Goal: Communication & Community: Ask a question

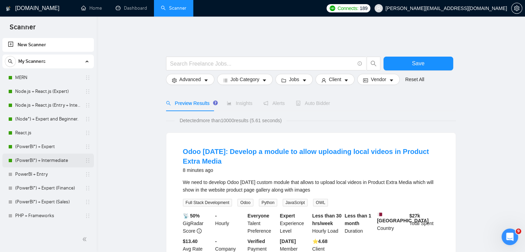
click at [57, 165] on link "(PowerBI*) + Intermediate" at bounding box center [48, 160] width 66 height 14
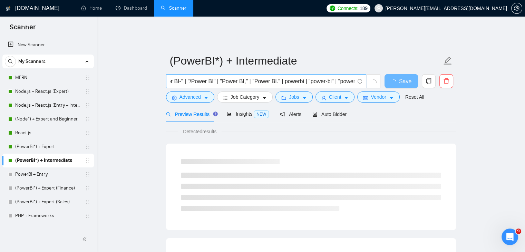
scroll to position [0, 87]
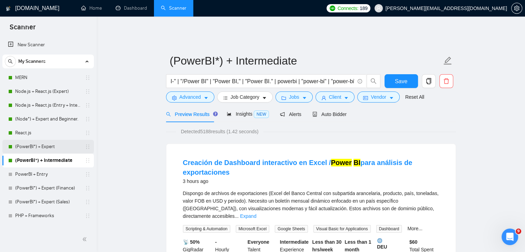
click at [65, 149] on link "(PowerBI*) + Expert" at bounding box center [48, 147] width 66 height 14
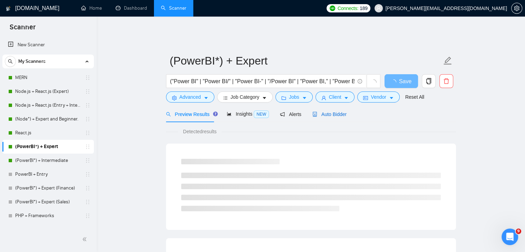
click at [332, 111] on span "Auto Bidder" at bounding box center [329, 114] width 34 height 6
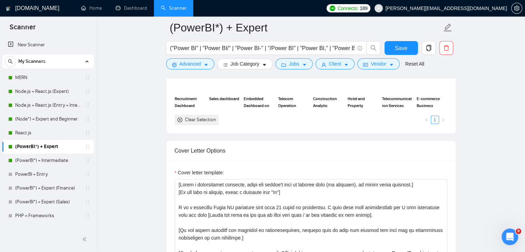
scroll to position [740, 0]
click at [46, 162] on link "(PowerBI*) + Intermediate" at bounding box center [48, 160] width 66 height 14
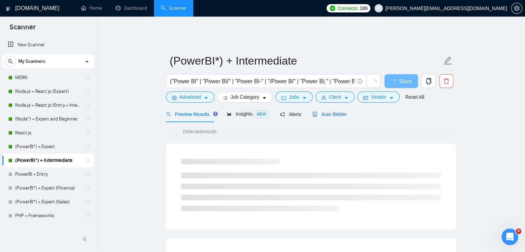
click at [330, 111] on span "Auto Bidder" at bounding box center [329, 114] width 34 height 6
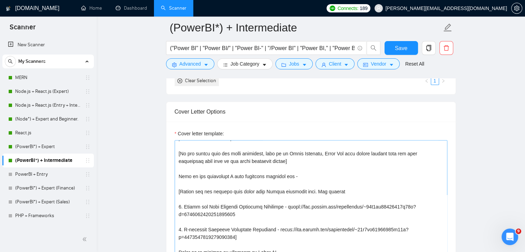
scroll to position [159, 0]
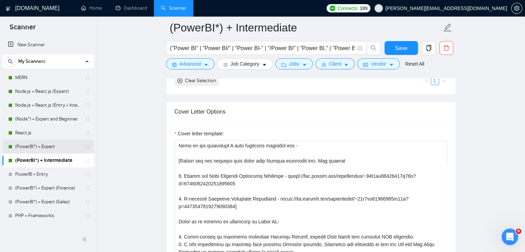
click at [50, 150] on link "(PowerBI*) + Expert" at bounding box center [48, 147] width 66 height 14
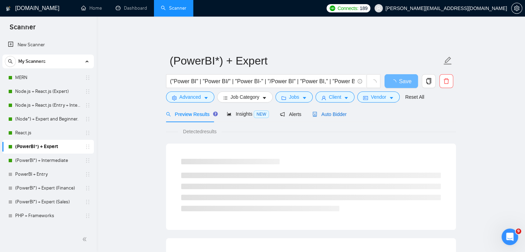
click at [330, 111] on span "Auto Bidder" at bounding box center [329, 114] width 34 height 6
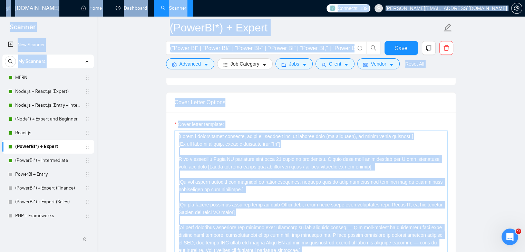
click at [261, 212] on textarea "Cover letter template:" at bounding box center [311, 208] width 272 height 155
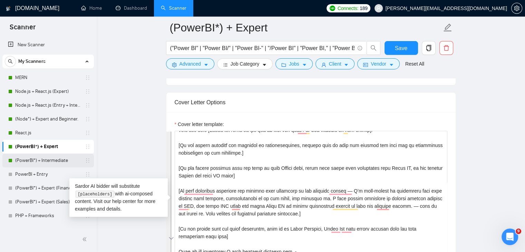
click at [57, 159] on link "(PowerBI*) + Intermediate" at bounding box center [48, 160] width 66 height 14
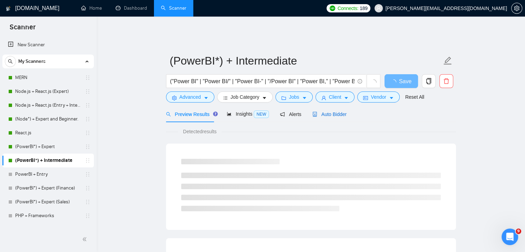
click at [331, 111] on span "Auto Bidder" at bounding box center [329, 114] width 34 height 6
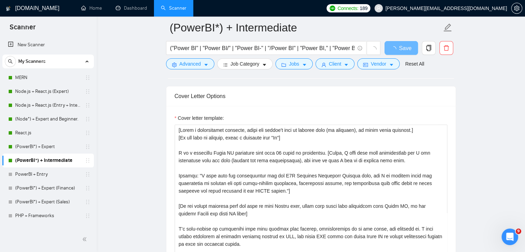
scroll to position [788, 0]
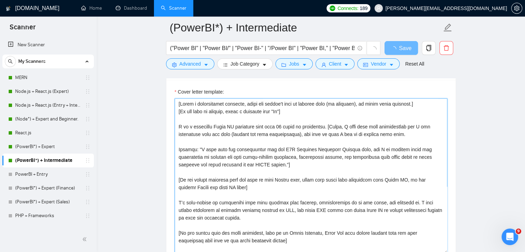
click at [254, 178] on textarea "Cover letter template:" at bounding box center [311, 175] width 272 height 155
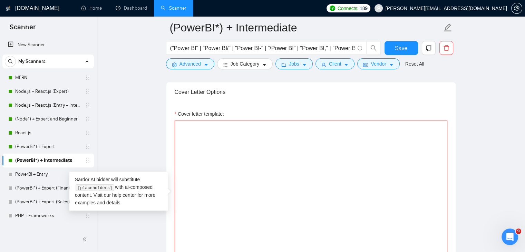
paste textarea "Hi [Client's Name], I hope this message finds you well! [Personalized Question …"
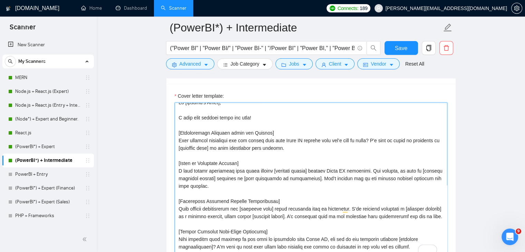
scroll to position [11, 0]
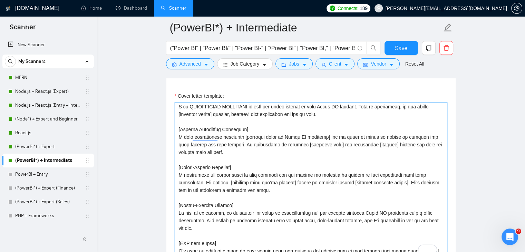
type textarea "Hi [Client's Name], I hope this message finds you well! [Personalized Question …"
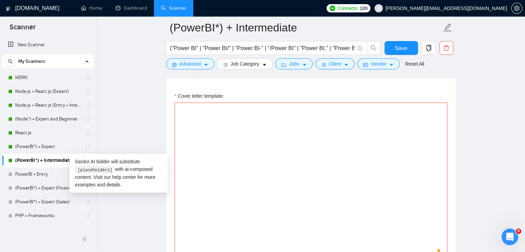
paste textarea "[If the name is missing, write a greeting like "Hi"] I hope this message finds …"
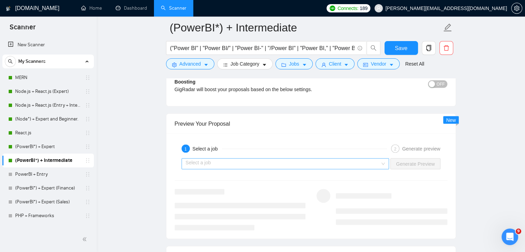
type textarea "[If the name is missing, write a greeting like "Hi"] I hope this message finds …"
click at [284, 158] on input "search" at bounding box center [283, 163] width 195 height 10
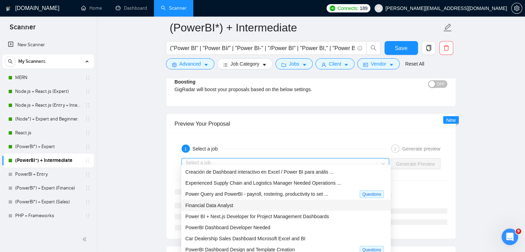
click at [266, 202] on div "Financial Data Analyst" at bounding box center [285, 205] width 201 height 8
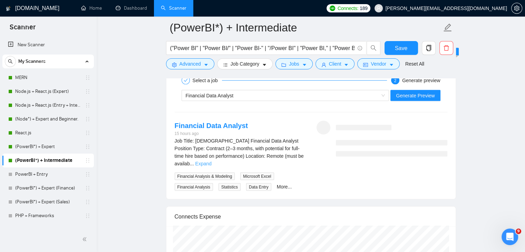
click at [211, 161] on link "Expand" at bounding box center [203, 164] width 16 height 6
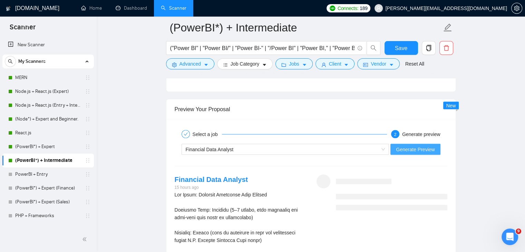
click at [413, 146] on span "Generate Preview" at bounding box center [415, 150] width 39 height 8
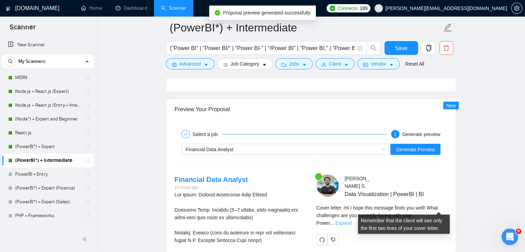
click at [351, 220] on link "Expand" at bounding box center [343, 223] width 16 height 6
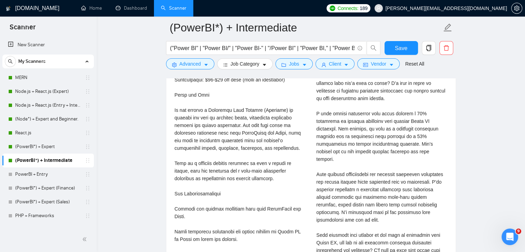
scroll to position [1495, 0]
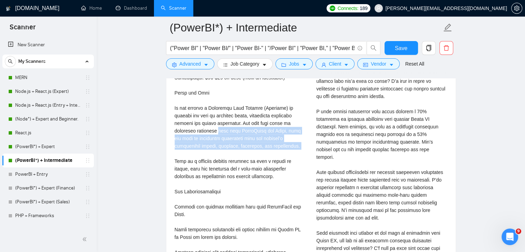
drag, startPoint x: 234, startPoint y: 145, endPoint x: 175, endPoint y: 128, distance: 61.8
click at [175, 128] on div "Job Title: Contract Financial Data Analyst\a\aPosition Type: Contract (2–3 mont…" at bounding box center [240, 256] width 131 height 486
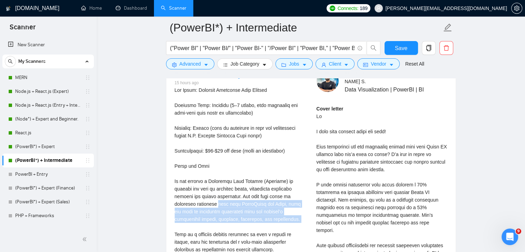
scroll to position [1418, 0]
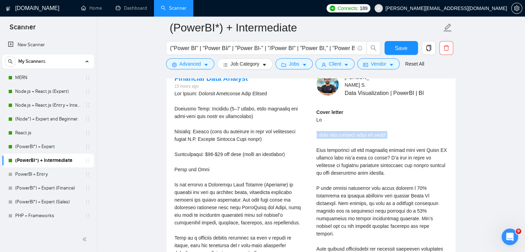
drag, startPoint x: 315, startPoint y: 127, endPoint x: 398, endPoint y: 131, distance: 83.6
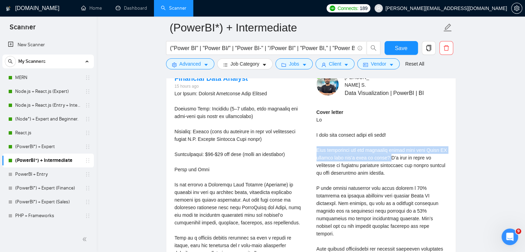
drag, startPoint x: 384, startPoint y: 150, endPoint x: 314, endPoint y: 141, distance: 69.9
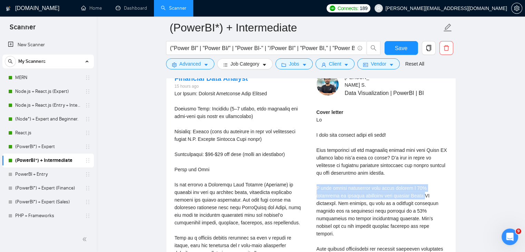
drag, startPoint x: 316, startPoint y: 181, endPoint x: 405, endPoint y: 189, distance: 89.4
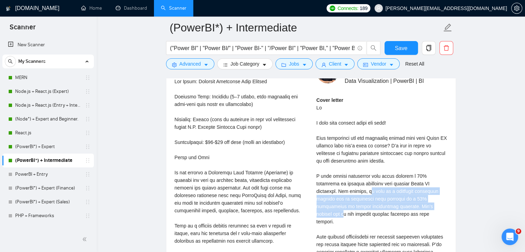
drag, startPoint x: 339, startPoint y: 185, endPoint x: 404, endPoint y: 197, distance: 65.3
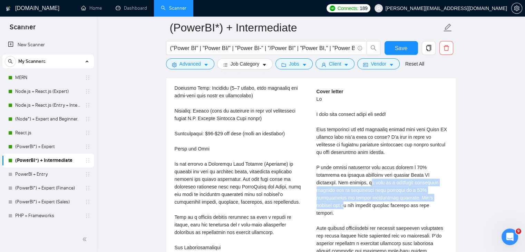
scroll to position [1440, 0]
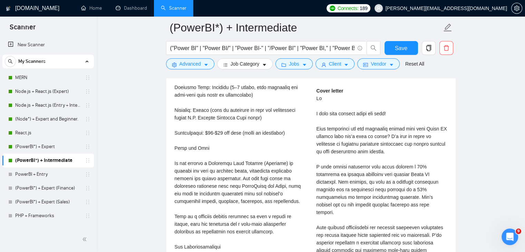
drag, startPoint x: 360, startPoint y: 188, endPoint x: 395, endPoint y: 197, distance: 35.7
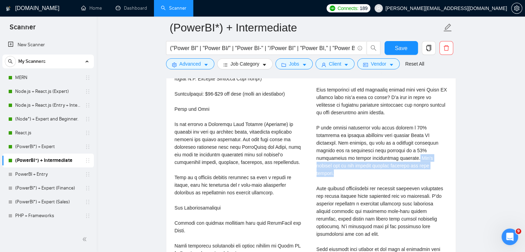
scroll to position [1479, 0]
drag, startPoint x: 361, startPoint y: 149, endPoint x: 378, endPoint y: 158, distance: 18.7
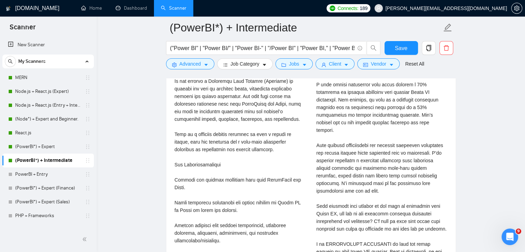
click at [330, 131] on div "Cover letter" at bounding box center [381, 221] width 131 height 432
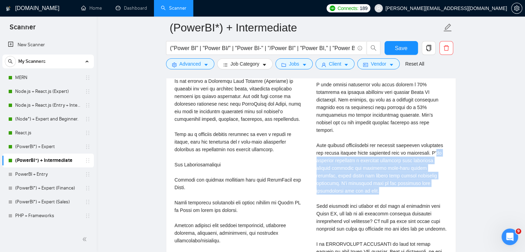
drag, startPoint x: 432, startPoint y: 137, endPoint x: 444, endPoint y: 176, distance: 41.5
click at [444, 176] on div "Cover letter" at bounding box center [381, 221] width 131 height 432
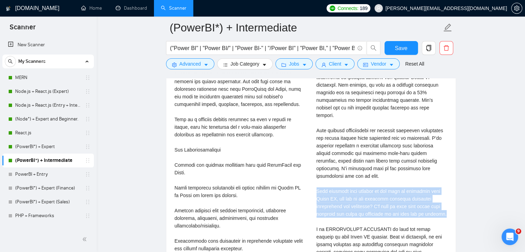
drag, startPoint x: 317, startPoint y: 176, endPoint x: 452, endPoint y: 197, distance: 136.7
click at [452, 197] on div "Tarsem S . Data Visualization | PowerBI | BI Cover letter" at bounding box center [382, 198] width 142 height 486
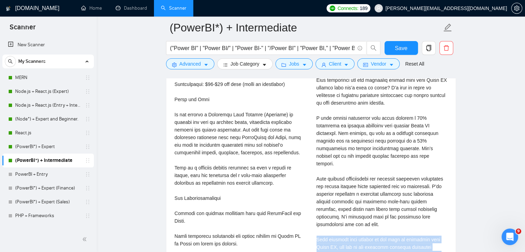
scroll to position [1488, 0]
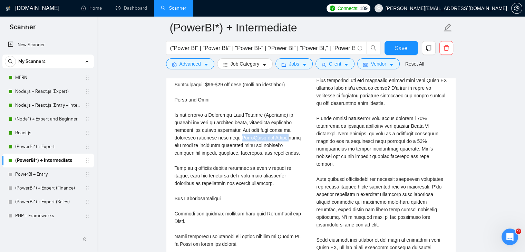
drag, startPoint x: 196, startPoint y: 131, endPoint x: 245, endPoint y: 132, distance: 48.6
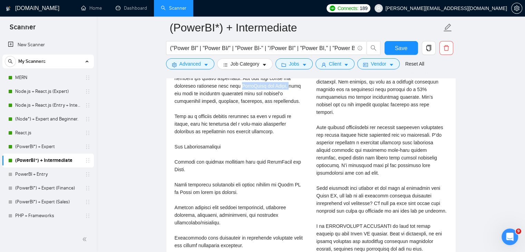
scroll to position [1541, 0]
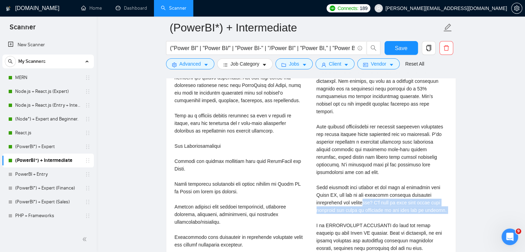
drag, startPoint x: 366, startPoint y: 188, endPoint x: 471, endPoint y: 200, distance: 106.2
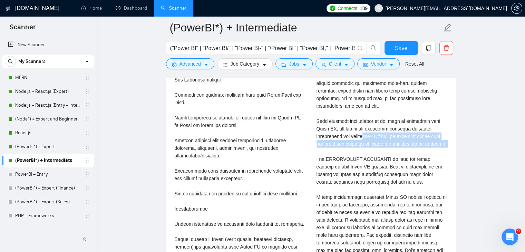
scroll to position [1607, 0]
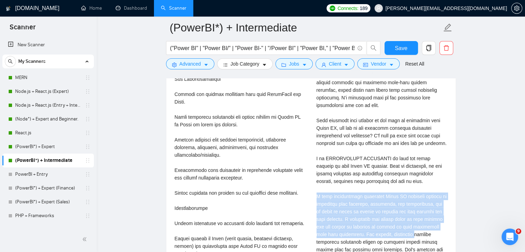
drag, startPoint x: 310, startPoint y: 180, endPoint x: 396, endPoint y: 219, distance: 94.0
click at [396, 219] on div "Tarsem S . Data Visualization | PowerBI | BI Cover letter" at bounding box center [382, 127] width 142 height 486
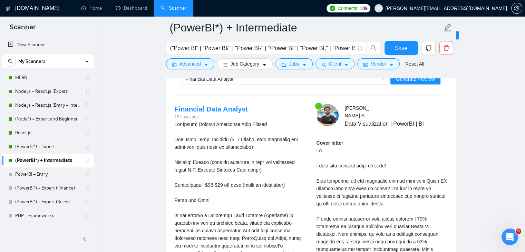
scroll to position [1393, 0]
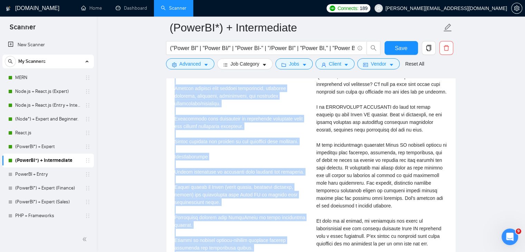
scroll to position [1930, 0]
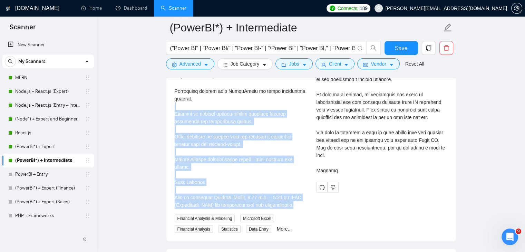
drag, startPoint x: 295, startPoint y: 192, endPoint x: 179, endPoint y: 118, distance: 137.0
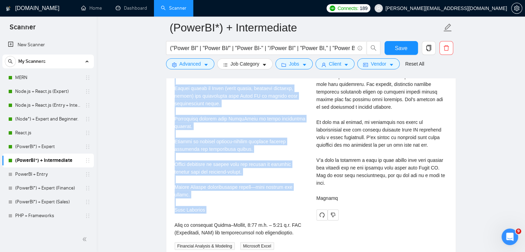
scroll to position [1764, 0]
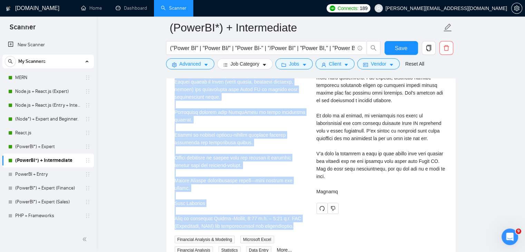
drag, startPoint x: 175, startPoint y: 110, endPoint x: 292, endPoint y: 218, distance: 159.9
copy div "Job Title: Contract Financial Data Analyst Position Type: Contract (2–3 months,…"
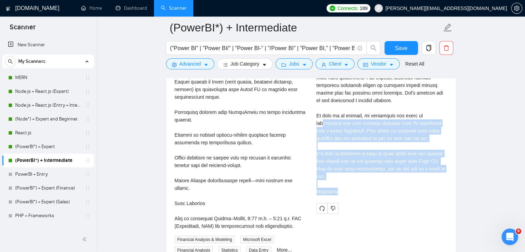
drag, startPoint x: 338, startPoint y: 168, endPoint x: 322, endPoint y: 104, distance: 65.5
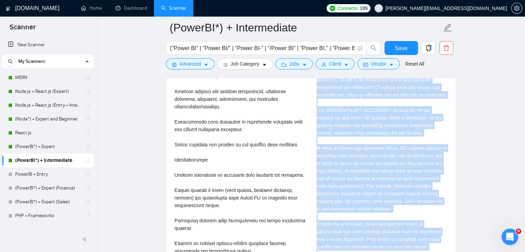
scroll to position [1856, 0]
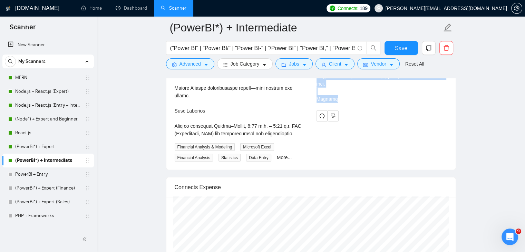
drag, startPoint x: 317, startPoint y: 163, endPoint x: 359, endPoint y: 84, distance: 89.8
copy div "Hi I hope this message finds you well! What challenges are you currently facing…"
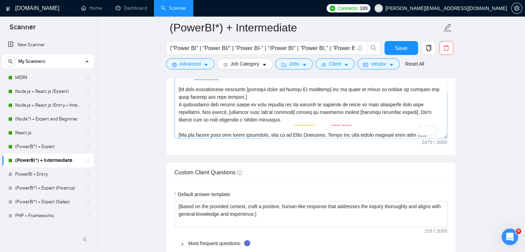
scroll to position [66, 0]
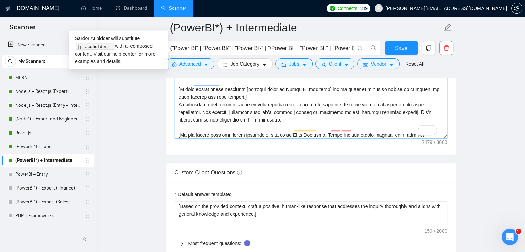
click at [349, 112] on textarea "Cover letter template:" at bounding box center [311, 60] width 272 height 155
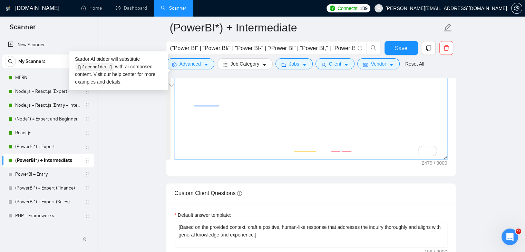
scroll to position [0, 0]
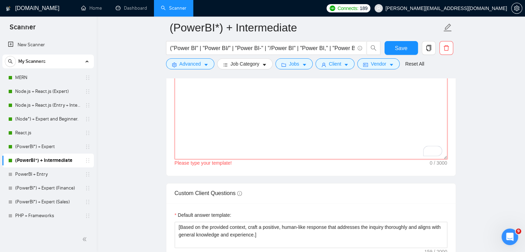
paste textarea "[Write a personalized greeting, using the client's name or company name (if pro…"
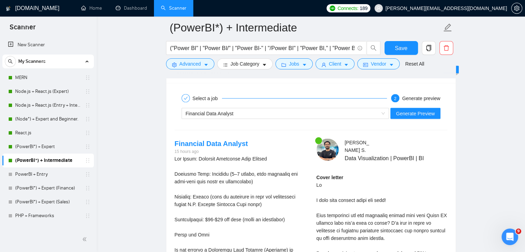
scroll to position [1352, 0]
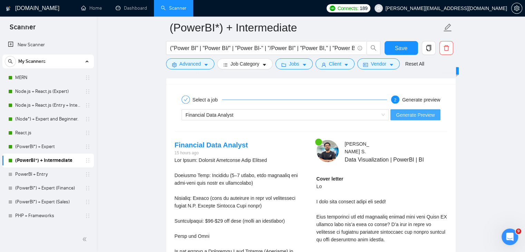
click at [409, 112] on button "Generate Preview" at bounding box center [415, 114] width 50 height 11
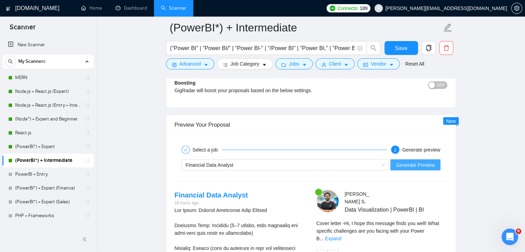
scroll to position [1355, 0]
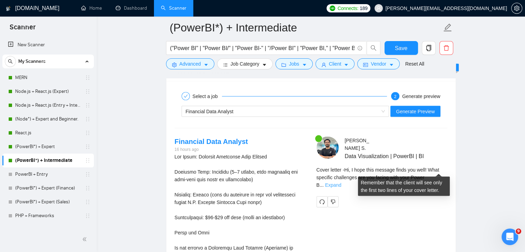
click at [341, 182] on link "Expand" at bounding box center [333, 185] width 16 height 6
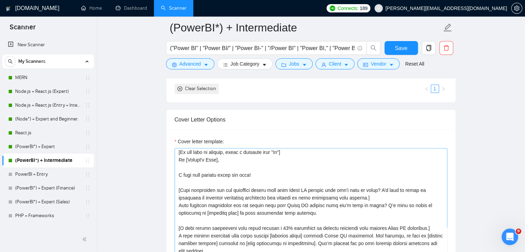
scroll to position [9, 0]
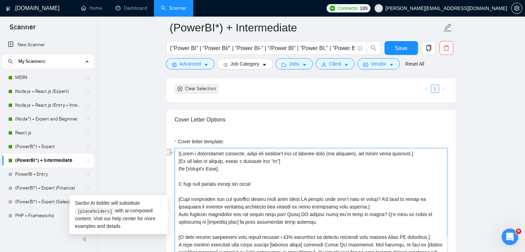
click at [174, 178] on div "Cover Letter Options Cover letter template:" at bounding box center [311, 214] width 290 height 211
drag, startPoint x: 377, startPoint y: 192, endPoint x: 177, endPoint y: 192, distance: 199.7
click at [177, 192] on div "Cover Letter Options Cover letter template:" at bounding box center [311, 214] width 290 height 211
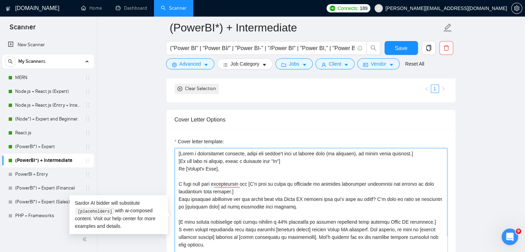
click at [250, 177] on textarea "Cover letter template:" at bounding box center [311, 225] width 272 height 155
click at [267, 177] on textarea "Cover letter template:" at bounding box center [311, 225] width 272 height 155
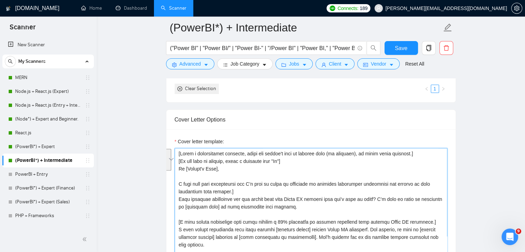
drag, startPoint x: 250, startPoint y: 177, endPoint x: 198, endPoint y: 191, distance: 53.5
click at [198, 191] on textarea "Cover letter template:" at bounding box center [311, 225] width 272 height 155
click at [329, 193] on textarea "Cover letter template:" at bounding box center [311, 225] width 272 height 155
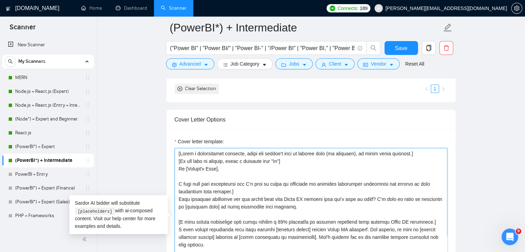
drag, startPoint x: 192, startPoint y: 193, endPoint x: 175, endPoint y: 193, distance: 16.9
click at [175, 193] on textarea "Cover letter template:" at bounding box center [311, 225] width 272 height 155
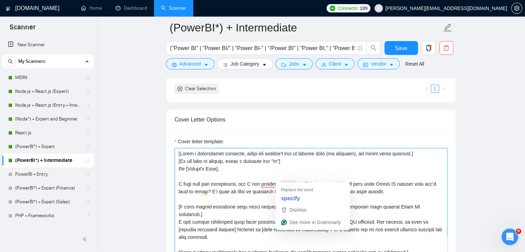
click at [282, 178] on textarea "Cover letter template:" at bounding box center [311, 225] width 272 height 155
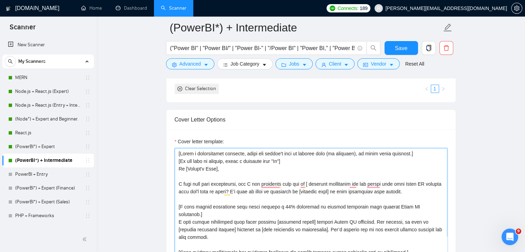
type textarea "[Write a personalized greeting, using the client's name or company name (if pro…"
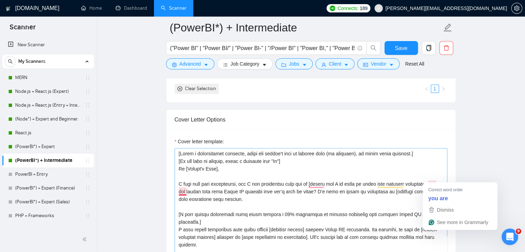
scroll to position [760, 0]
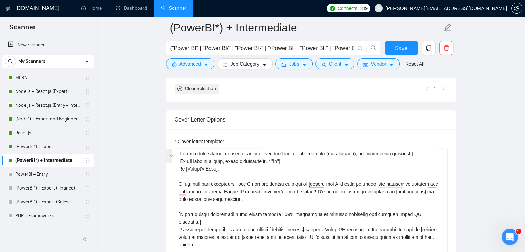
click at [189, 187] on textarea "Cover letter template:" at bounding box center [311, 225] width 272 height 155
click at [261, 197] on textarea "Cover letter template:" at bounding box center [311, 225] width 272 height 155
drag, startPoint x: 209, startPoint y: 186, endPoint x: 318, endPoint y: 187, distance: 108.6
click at [318, 187] on textarea "Cover letter template:" at bounding box center [311, 225] width 272 height 155
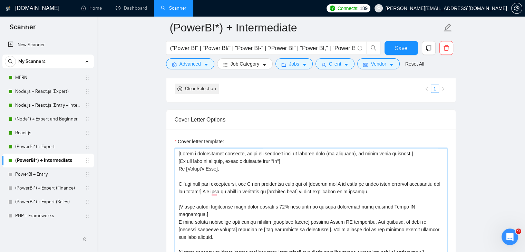
click at [185, 186] on textarea "Cover letter template:" at bounding box center [311, 225] width 272 height 155
click at [186, 186] on textarea "Cover letter template:" at bounding box center [311, 225] width 272 height 155
drag, startPoint x: 422, startPoint y: 200, endPoint x: 432, endPoint y: 201, distance: 10.1
click at [432, 201] on textarea "Cover letter template:" at bounding box center [311, 225] width 272 height 155
drag, startPoint x: 365, startPoint y: 200, endPoint x: 270, endPoint y: 207, distance: 95.0
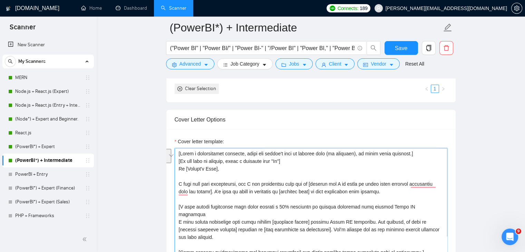
click at [270, 207] on textarea "Cover letter template:" at bounding box center [311, 225] width 272 height 155
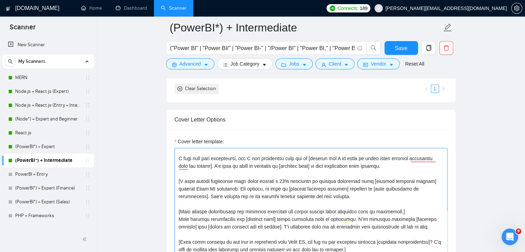
scroll to position [0, 0]
drag, startPoint x: 241, startPoint y: 174, endPoint x: 364, endPoint y: 176, distance: 122.8
click at [364, 176] on textarea "Cover letter template:" at bounding box center [311, 225] width 272 height 155
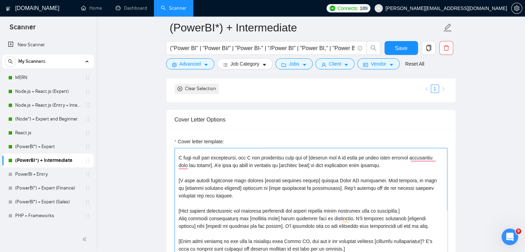
click at [247, 188] on textarea "Cover letter template:" at bounding box center [311, 225] width 272 height 155
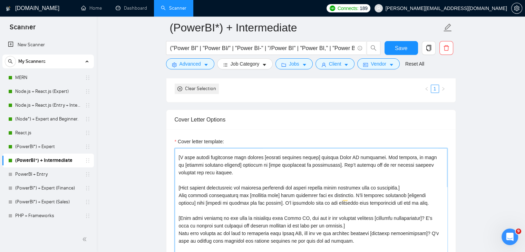
scroll to position [49, 0]
drag, startPoint x: 177, startPoint y: 182, endPoint x: 406, endPoint y: 203, distance: 229.3
click at [406, 203] on textarea "Cover letter template:" at bounding box center [311, 225] width 272 height 155
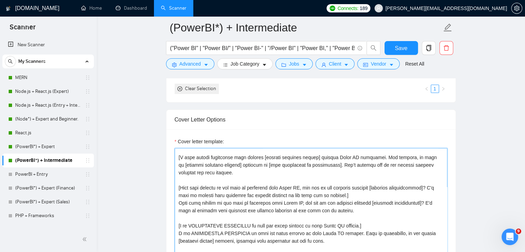
click at [190, 180] on textarea "Cover letter template:" at bounding box center [311, 225] width 272 height 155
click at [193, 181] on textarea "Cover letter template:" at bounding box center [311, 225] width 272 height 155
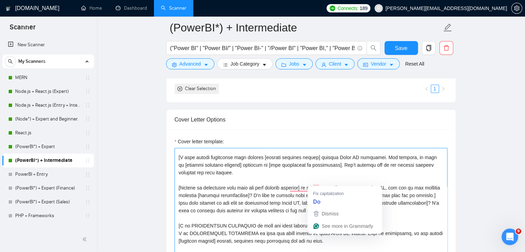
drag, startPoint x: 313, startPoint y: 182, endPoint x: 301, endPoint y: 212, distance: 32.9
click at [301, 212] on textarea "Cover letter template:" at bounding box center [311, 225] width 272 height 155
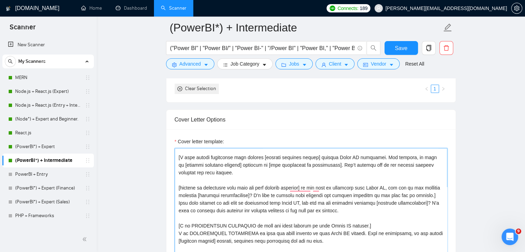
click at [301, 212] on textarea "Cover letter template:" at bounding box center [311, 225] width 272 height 155
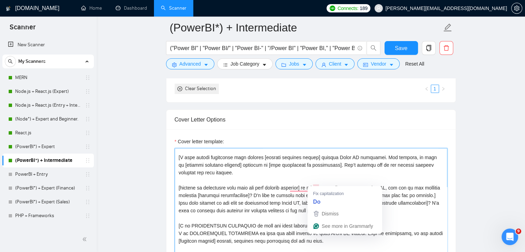
drag, startPoint x: 363, startPoint y: 211, endPoint x: 313, endPoint y: 181, distance: 57.8
click at [313, 181] on textarea "Cover letter template:" at bounding box center [311, 225] width 272 height 155
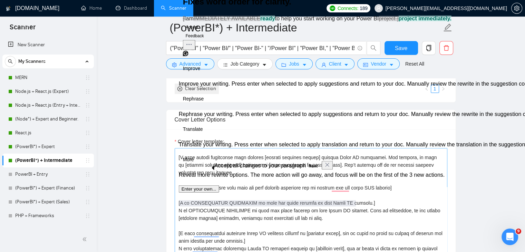
drag, startPoint x: 373, startPoint y: 198, endPoint x: 360, endPoint y: 195, distance: 13.6
click at [360, 195] on textarea "Cover letter template:" at bounding box center [311, 225] width 272 height 155
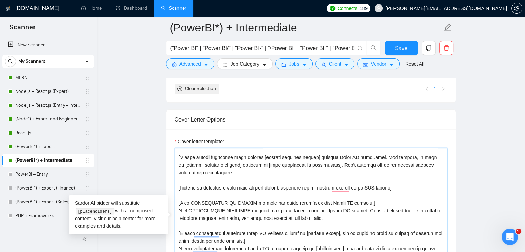
click at [360, 195] on textarea "Cover letter template:" at bounding box center [311, 225] width 272 height 155
drag, startPoint x: 360, startPoint y: 195, endPoint x: 178, endPoint y: 196, distance: 181.8
click at [178, 196] on textarea "Cover letter template:" at bounding box center [311, 225] width 272 height 155
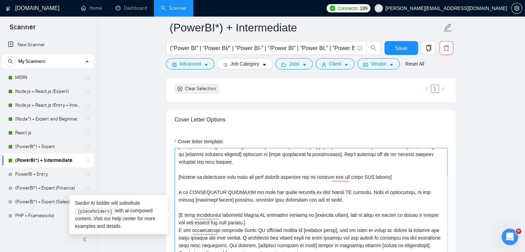
scroll to position [60, 0]
drag, startPoint x: 252, startPoint y: 217, endPoint x: 172, endPoint y: 212, distance: 80.1
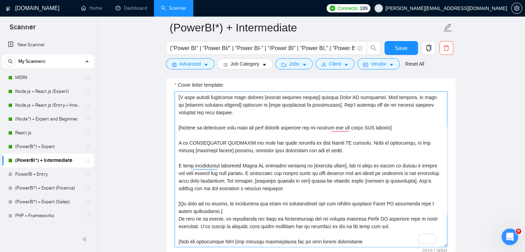
scroll to position [817, 0]
drag, startPoint x: 217, startPoint y: 204, endPoint x: 174, endPoint y: 198, distance: 43.8
click at [174, 198] on div "Cover Letter Options Cover letter template:" at bounding box center [311, 157] width 290 height 211
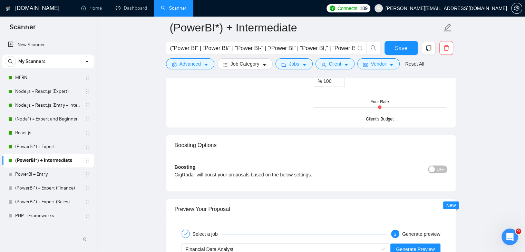
scroll to position [1278, 0]
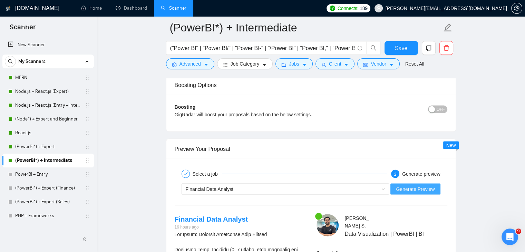
type textarea "[Lorem i dolorsitamet consecte, adipi eli seddoe't inci ut laboree dolo (ma ali…"
click at [424, 186] on span "Generate Preview" at bounding box center [415, 189] width 39 height 8
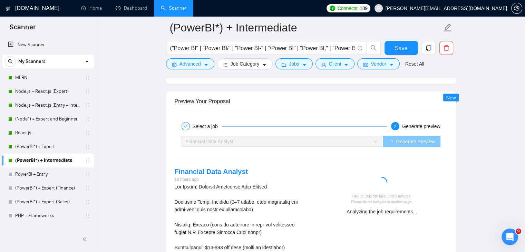
scroll to position [1335, 0]
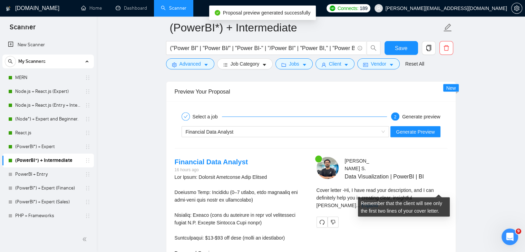
click at [377, 202] on link "Expand" at bounding box center [369, 205] width 16 height 6
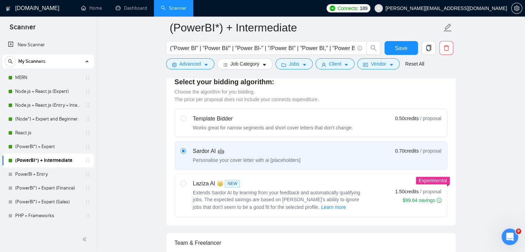
scroll to position [0, 0]
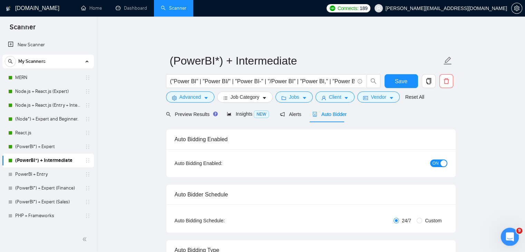
click at [506, 236] on icon "Open Intercom Messenger" at bounding box center [508, 235] width 11 height 11
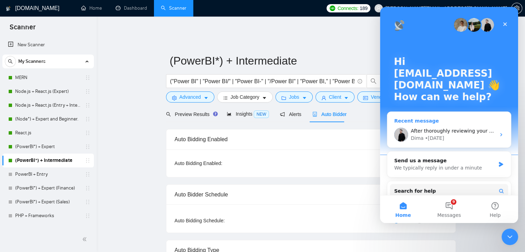
click at [460, 123] on div "After thoroughly reviewing your account, I have gathered some insights and prep…" at bounding box center [448, 135] width 123 height 26
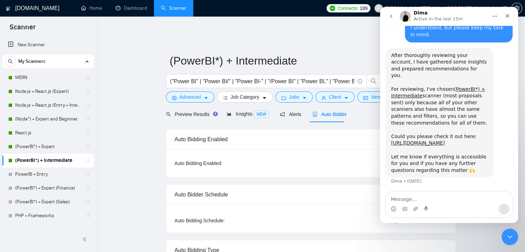
scroll to position [436, 0]
click at [440, 195] on textarea "Message…" at bounding box center [449, 197] width 126 height 12
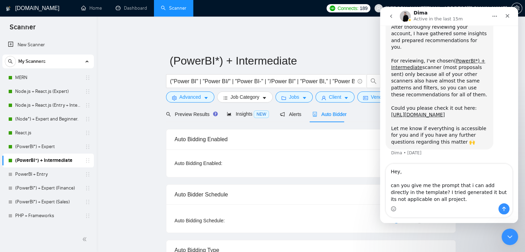
scroll to position [477, 0]
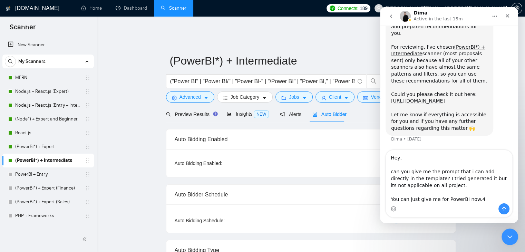
type textarea "Hey, can you give me the prompt that i can add directly in the template? I trie…"
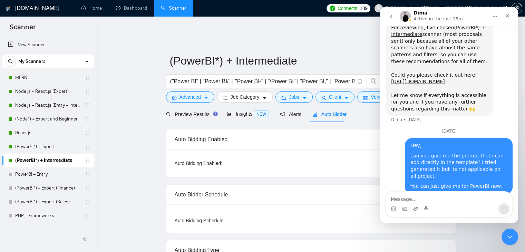
scroll to position [509, 0]
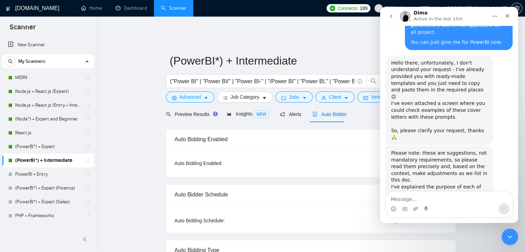
scroll to position [646, 0]
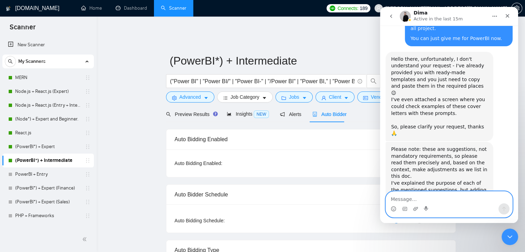
click at [406, 197] on textarea "Message…" at bounding box center [449, 197] width 126 height 12
type textarea "Okay, let me see what I can do"
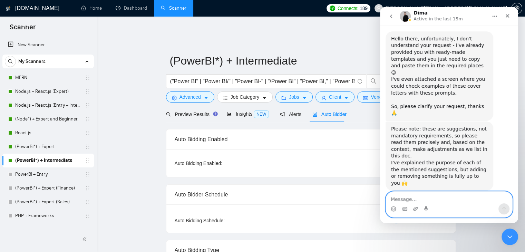
scroll to position [667, 0]
type textarea "Thanks"
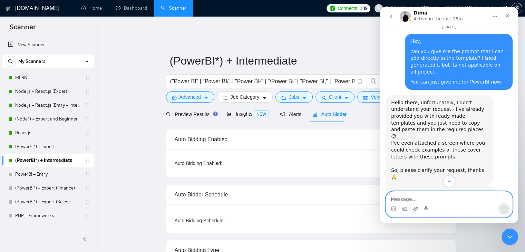
scroll to position [683, 0]
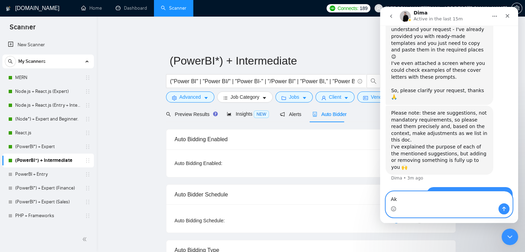
type textarea "A"
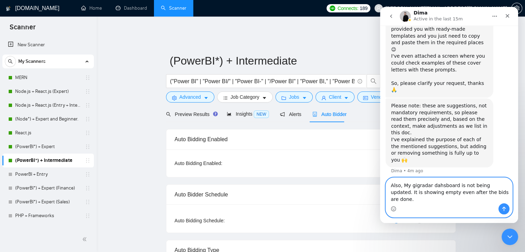
type textarea "Also, My gigradar dahsboard is not being updated. It is showing empty even afte…"
click at [504, 207] on icon "Send a message…" at bounding box center [504, 209] width 4 height 4
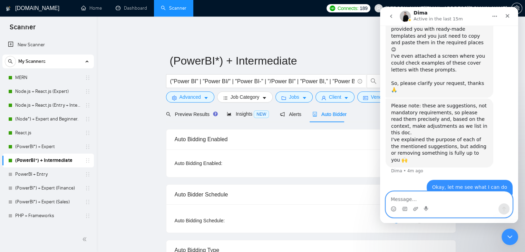
scroll to position [712, 0]
